Goal: Information Seeking & Learning: Check status

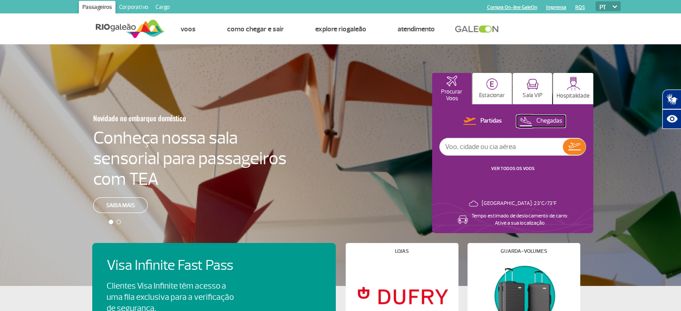
click at [524, 117] on img at bounding box center [525, 121] width 13 height 12
click at [535, 120] on button "Chegadas" at bounding box center [540, 122] width 49 height 12
click at [518, 166] on link "VER TODOS OS VOOS" at bounding box center [512, 169] width 43 height 6
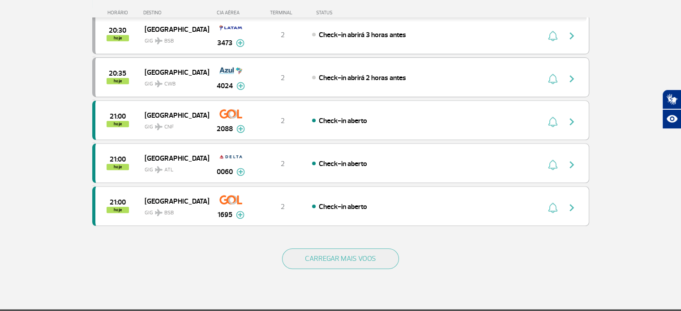
scroll to position [806, 0]
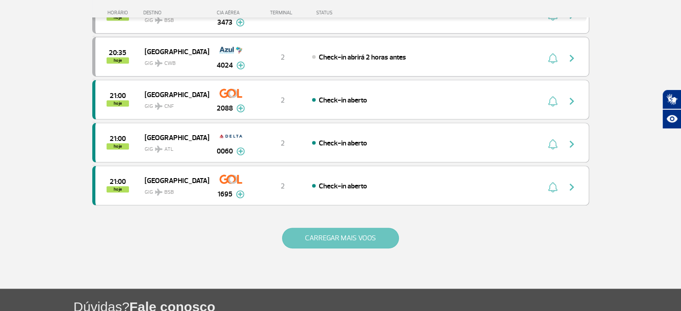
click at [368, 231] on button "CARREGAR MAIS VOOS" at bounding box center [340, 238] width 117 height 21
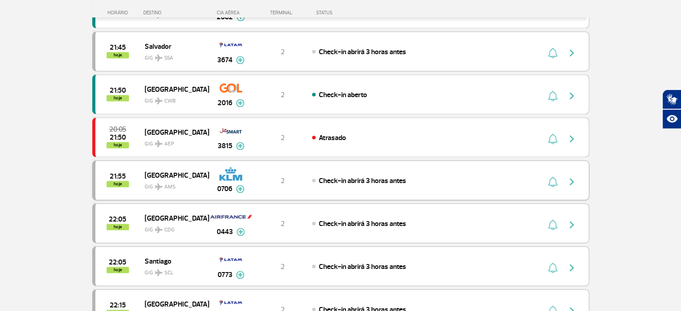
scroll to position [1298, 0]
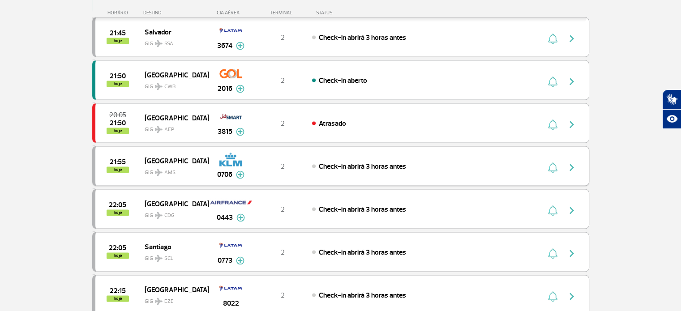
click at [155, 169] on img at bounding box center [159, 172] width 8 height 7
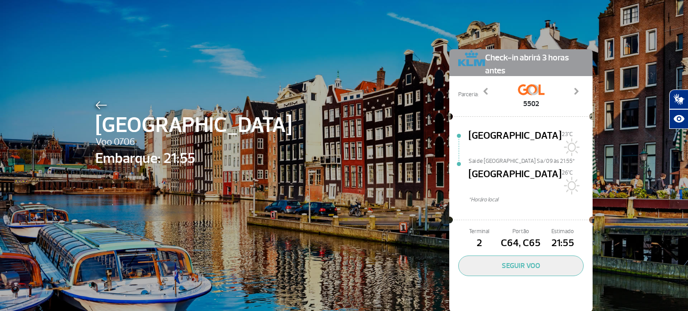
click at [582, 43] on div "Amsterdam Voo 0706 Embarque: 21:55 Check-in abrirá 3 horas antes Parceria: 5502…" at bounding box center [344, 167] width 510 height 334
click at [458, 37] on div "Amsterdam Voo 0706 Embarque: 21:55 Check-in abrirá 3 horas antes Parceria: 5502…" at bounding box center [344, 167] width 510 height 334
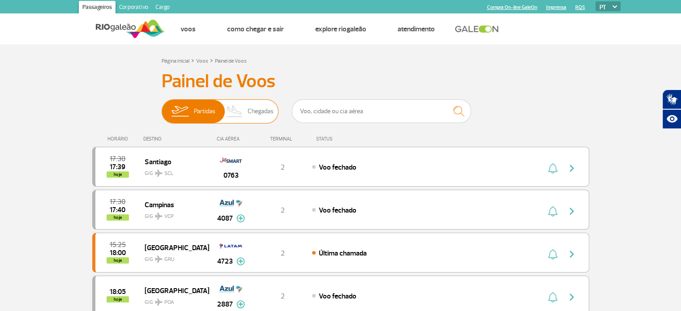
click at [242, 107] on img at bounding box center [235, 111] width 26 height 23
click at [162, 107] on input "Partidas Chegadas" at bounding box center [162, 107] width 0 height 0
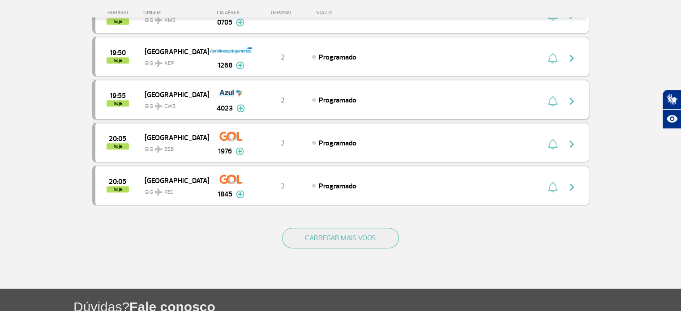
scroll to position [894, 0]
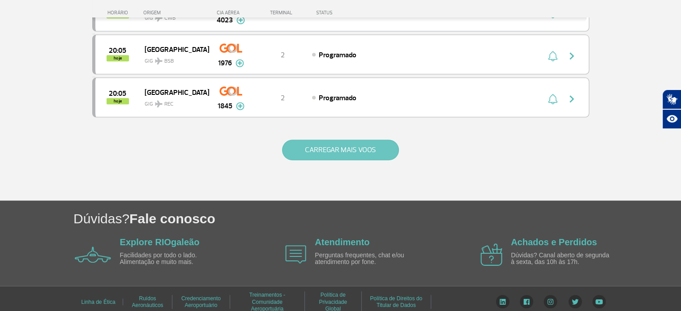
click at [335, 143] on button "CARREGAR MAIS VOOS" at bounding box center [340, 150] width 117 height 21
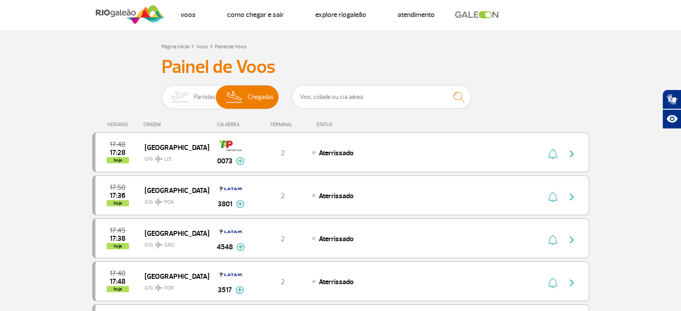
scroll to position [0, 0]
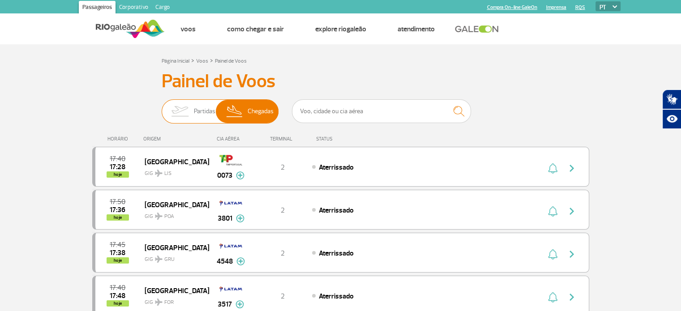
click at [201, 109] on span "Partidas" at bounding box center [204, 111] width 21 height 23
click at [162, 107] on input "Partidas Chegadas" at bounding box center [162, 107] width 0 height 0
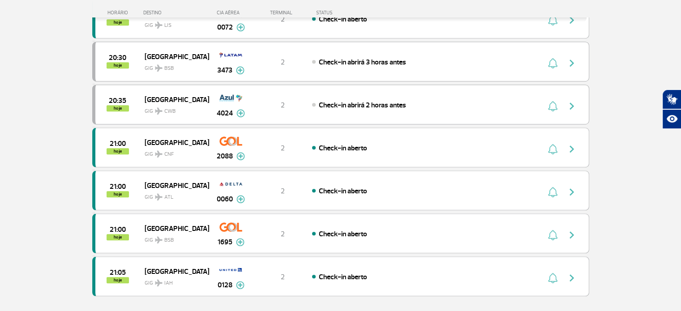
scroll to position [760, 0]
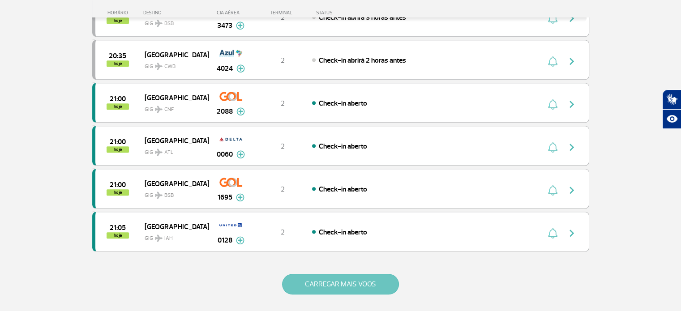
click at [331, 282] on button "CARREGAR MAIS VOOS" at bounding box center [340, 284] width 117 height 21
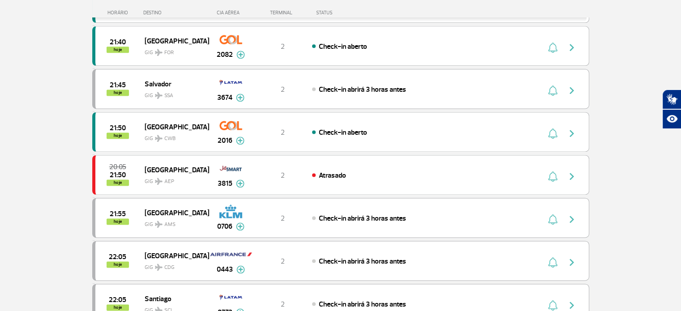
scroll to position [1207, 0]
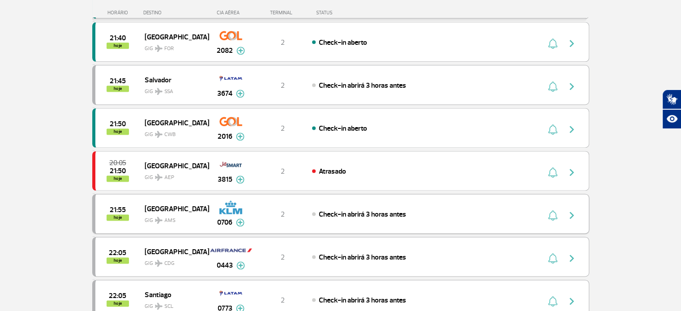
click at [161, 217] on img at bounding box center [159, 220] width 8 height 7
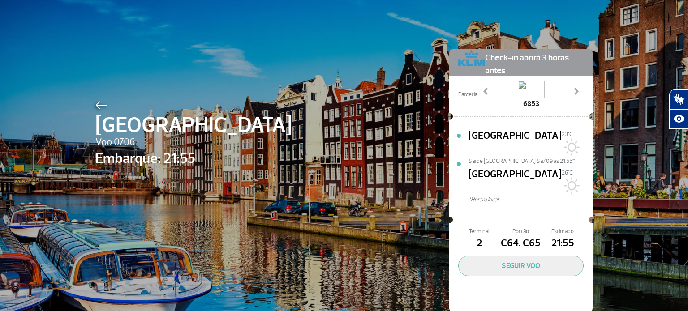
scroll to position [1, 0]
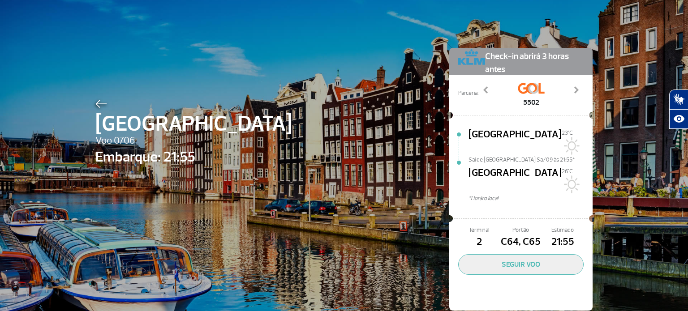
click at [218, 240] on div "Amsterdam Voo 0706 Embarque: 21:55 Check-in abrirá 3 horas antes Parceria: 5502…" at bounding box center [344, 166] width 510 height 334
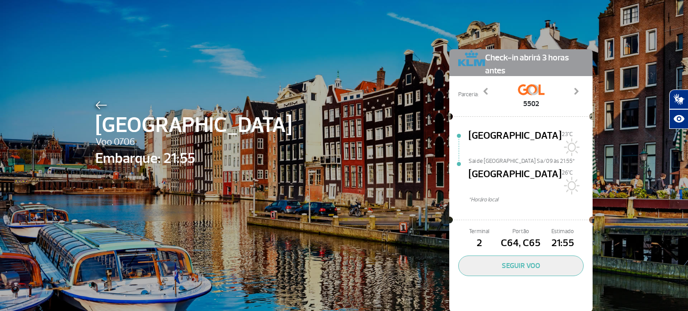
scroll to position [0, 0]
